Goal: Information Seeking & Learning: Understand process/instructions

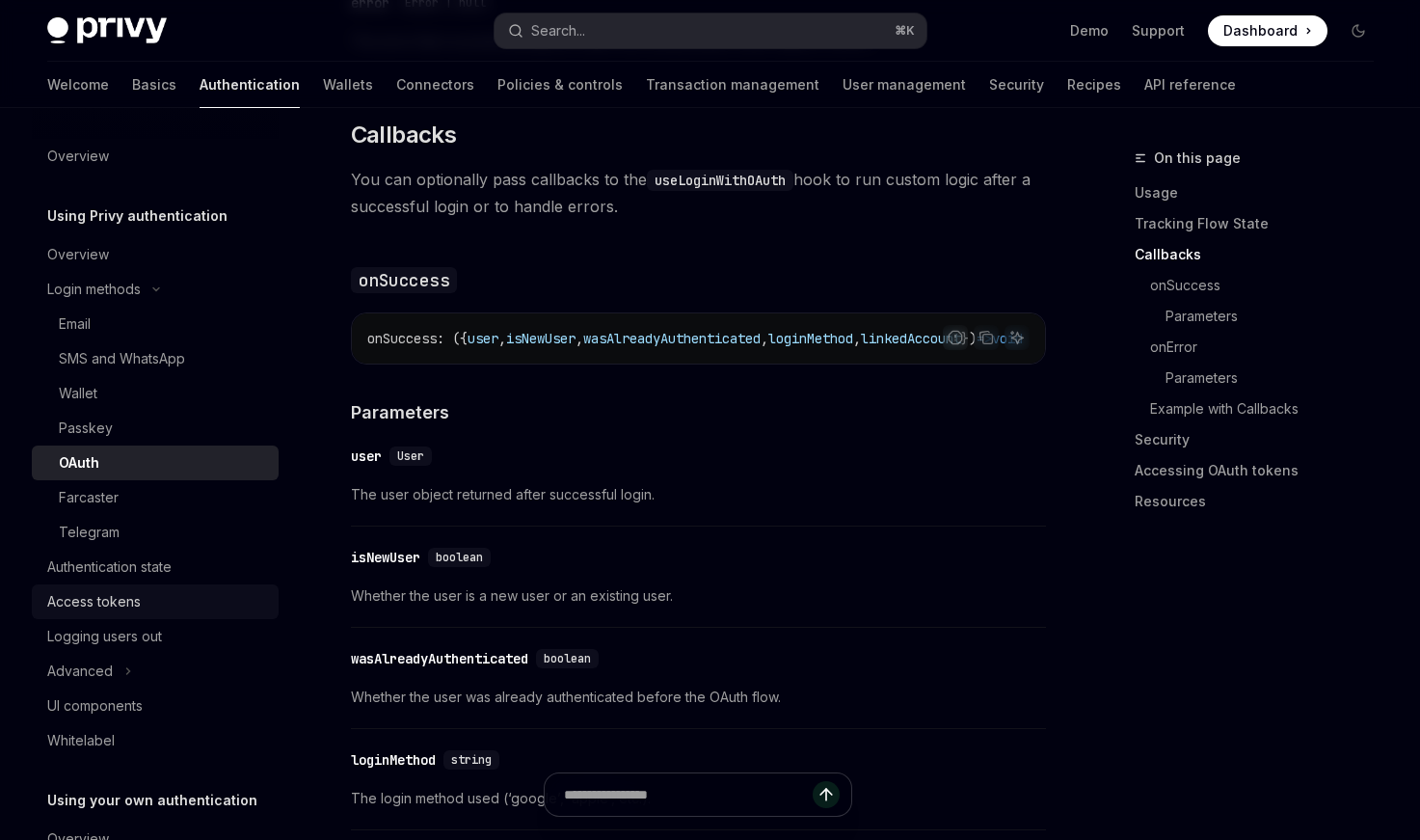
scroll to position [125, 0]
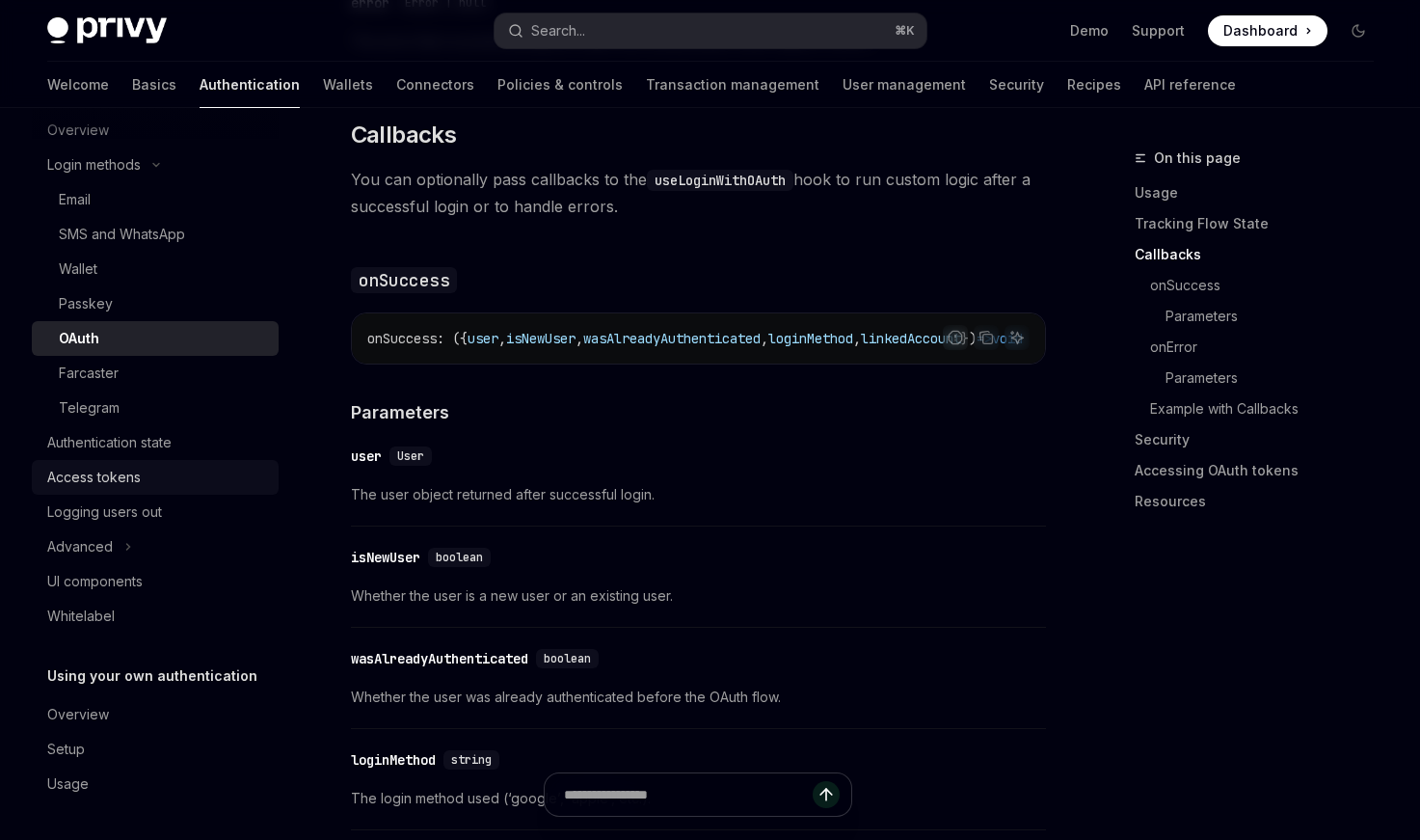
click at [170, 482] on div "Access tokens" at bounding box center [157, 477] width 220 height 23
type textarea "*"
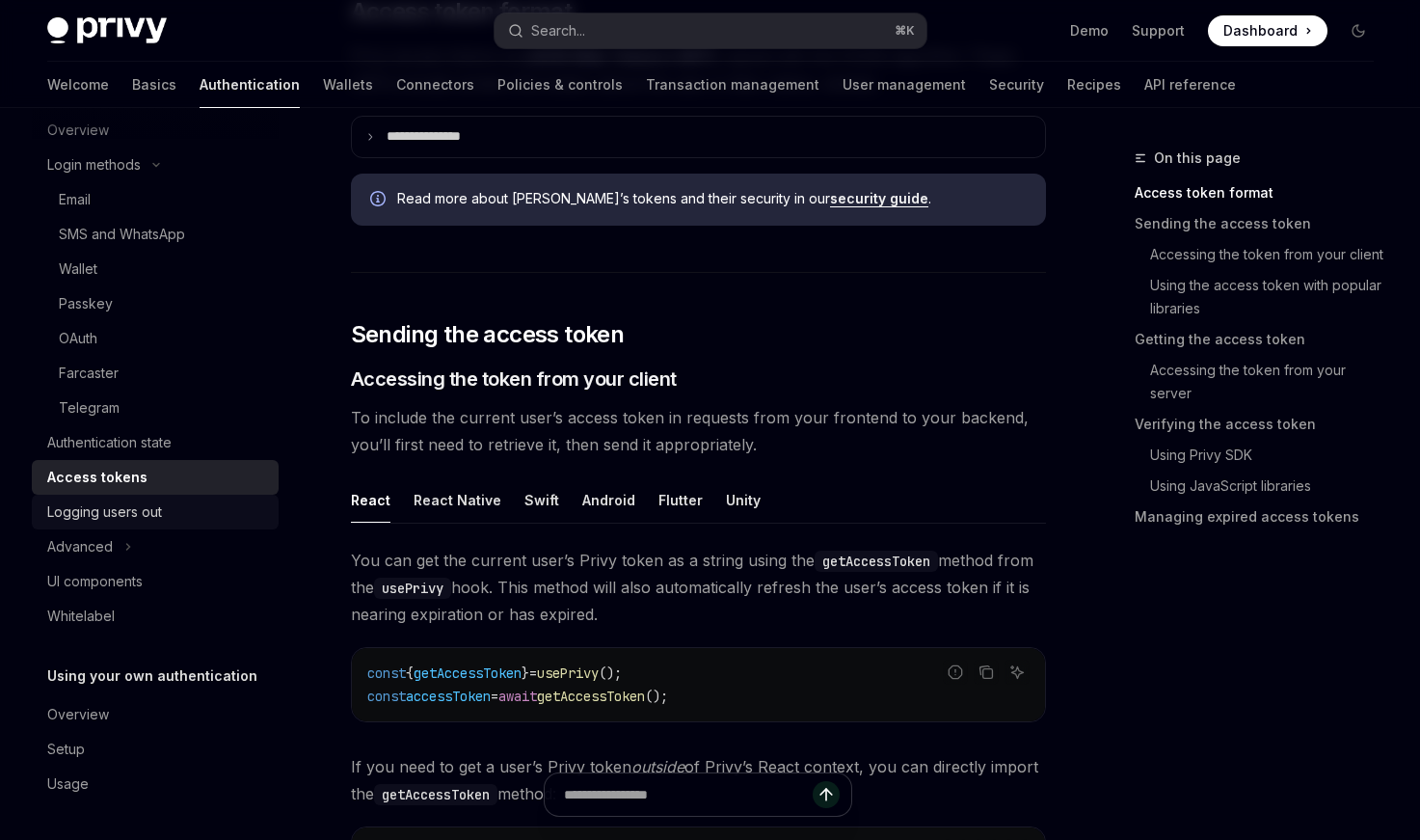
scroll to position [574, 0]
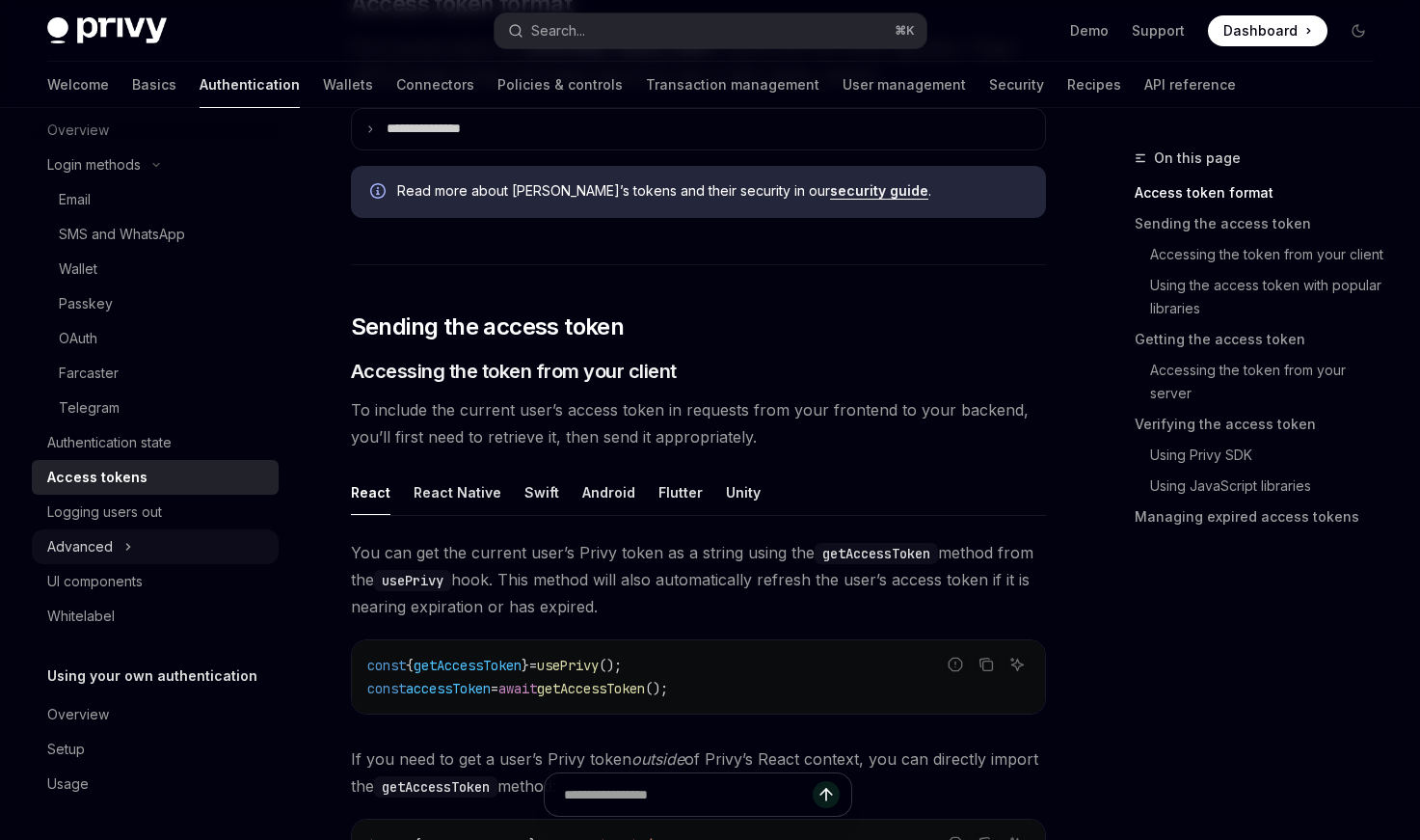
click at [166, 560] on button "Advanced" at bounding box center [155, 547] width 247 height 35
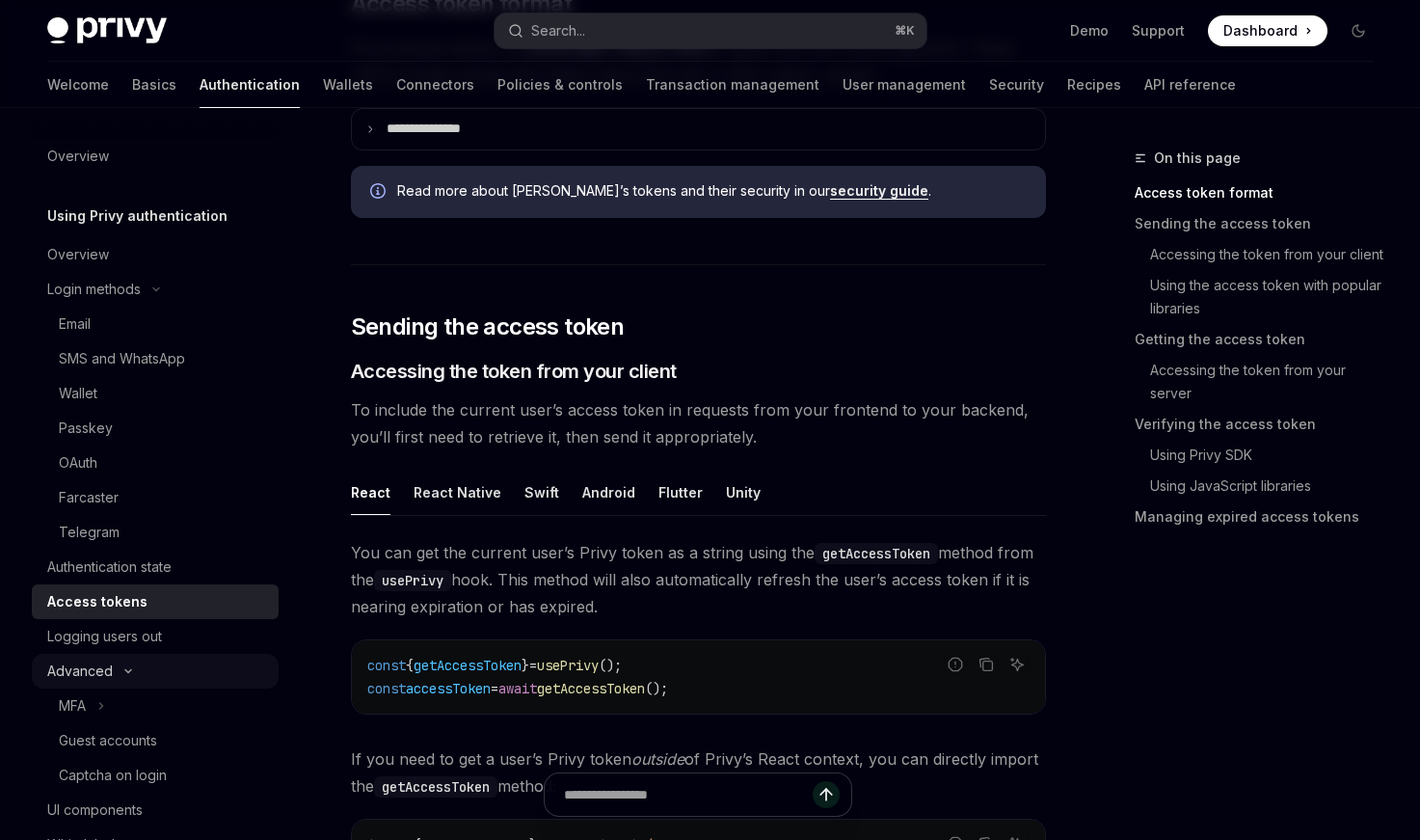
scroll to position [570, 0]
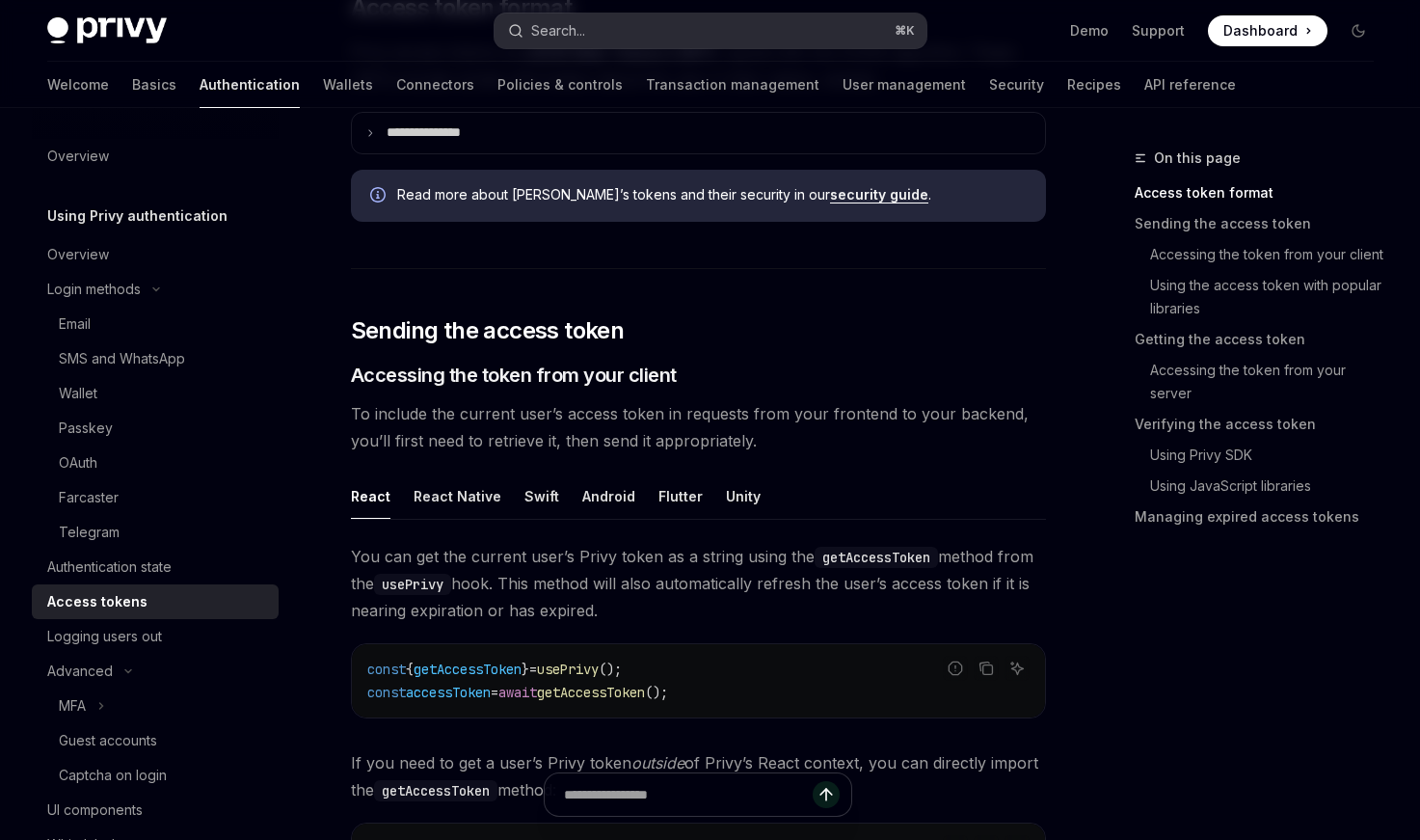
click at [654, 43] on button "Search... ⌘ K" at bounding box center [710, 31] width 432 height 35
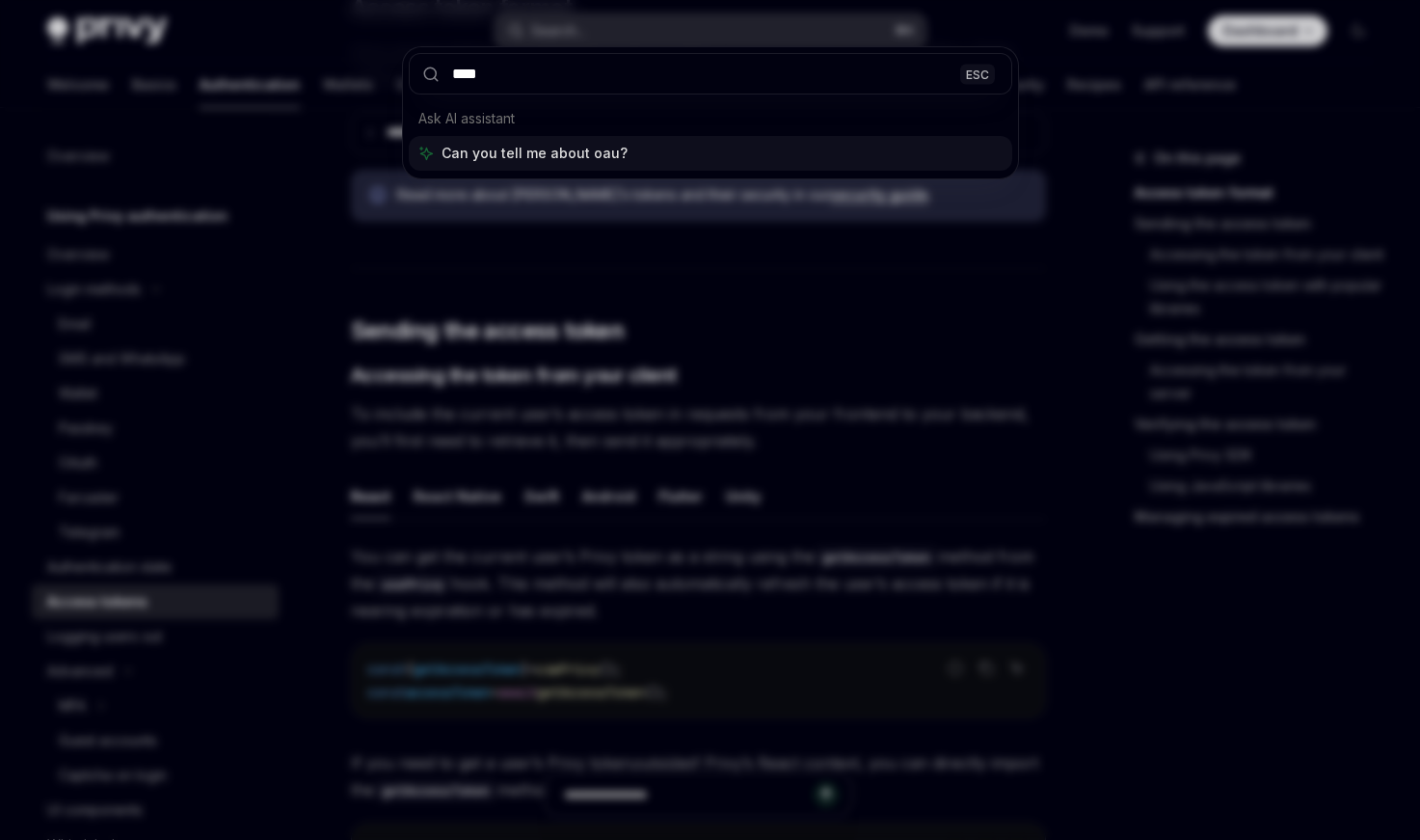
type input "*****"
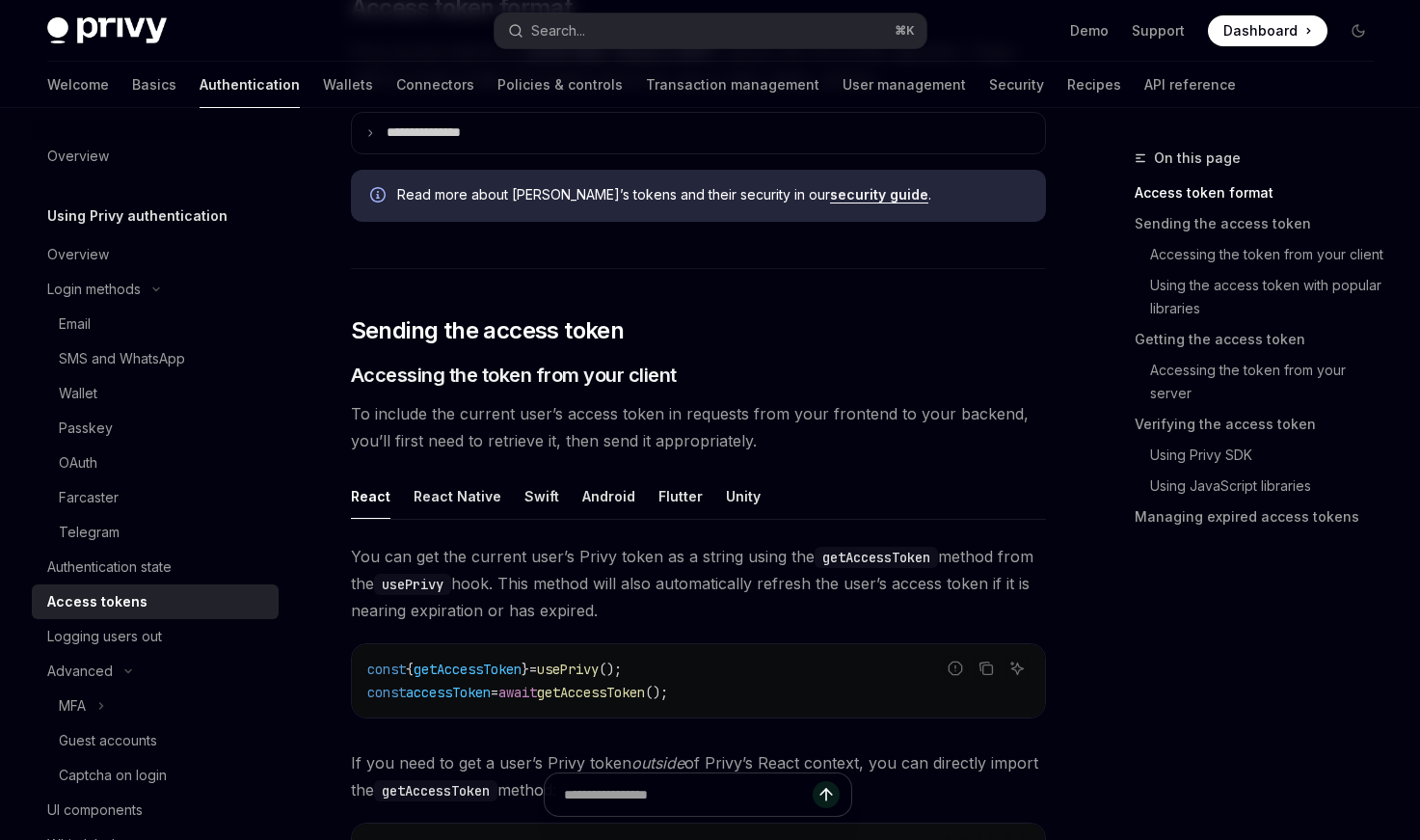
type textarea "*"
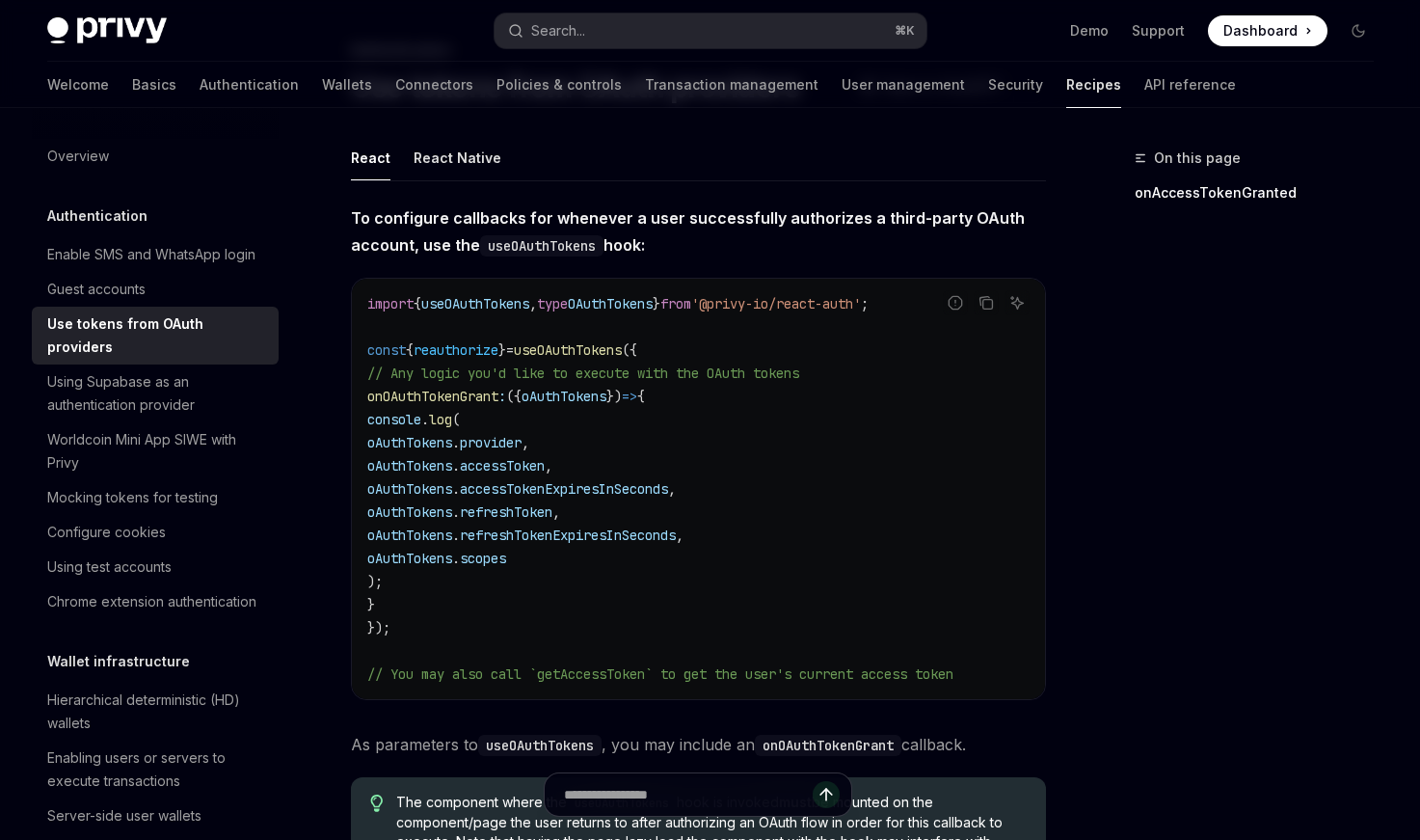
click at [711, 313] on code "import { useOAuthTokens , type OAuthTokens } from '@privy-io/react-auth' ; cons…" at bounding box center [699, 489] width 663 height 394
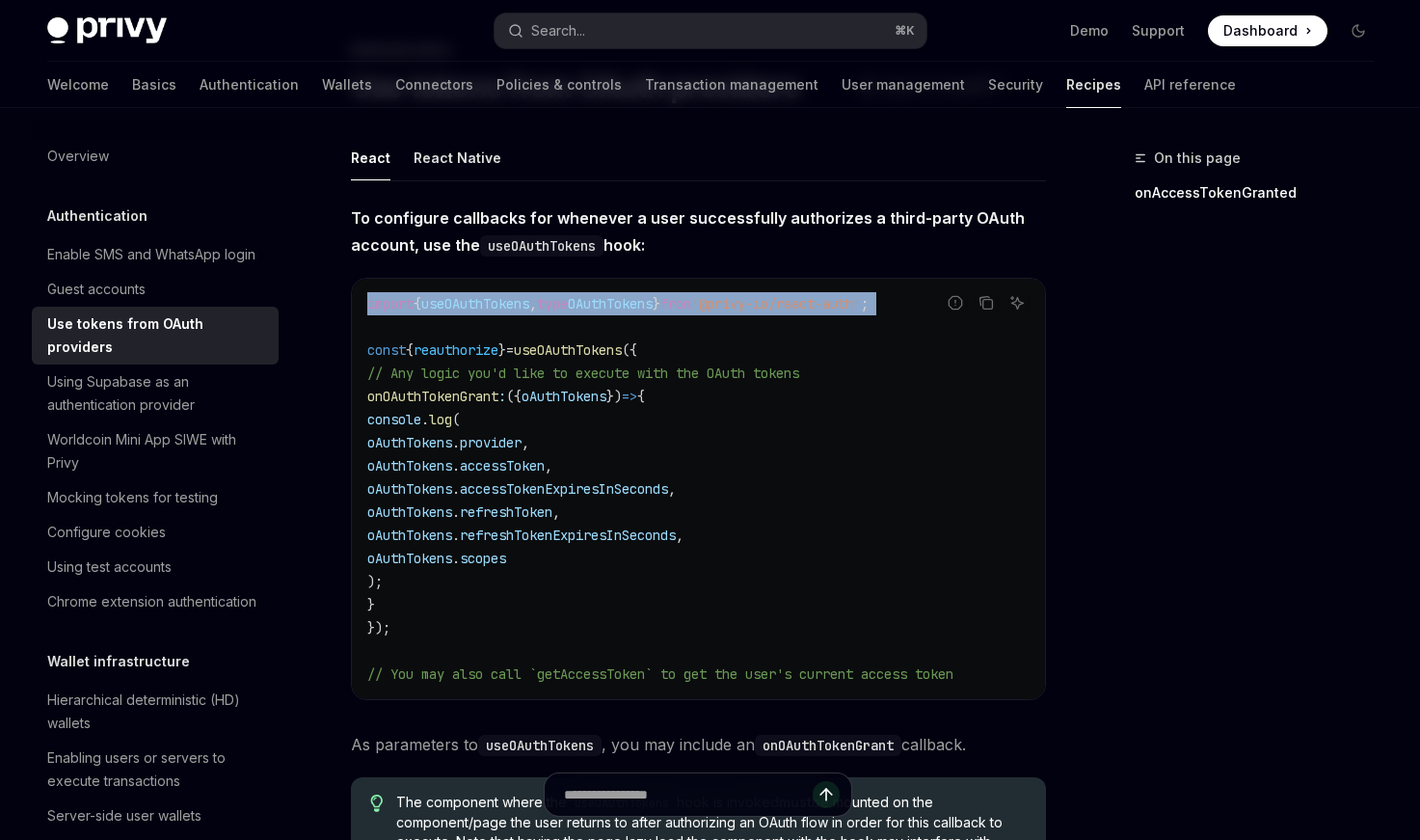
click at [711, 313] on code "import { useOAuthTokens , type OAuthTokens } from '@privy-io/react-auth' ; cons…" at bounding box center [699, 489] width 663 height 394
copy code "import { useOAuthTokens , type OAuthTokens } from '@privy-io/react-auth' ;"
